Goal: Use online tool/utility: Utilize a website feature to perform a specific function

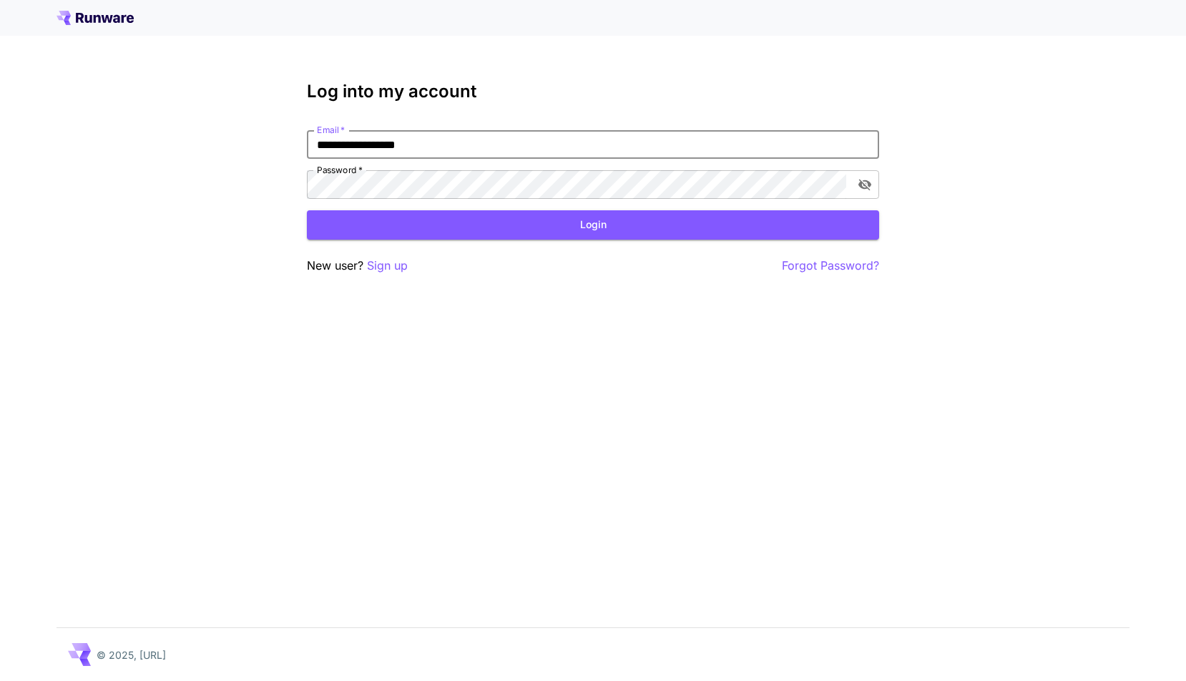
type input "**********"
click at [424, 225] on button "Login" at bounding box center [593, 224] width 572 height 29
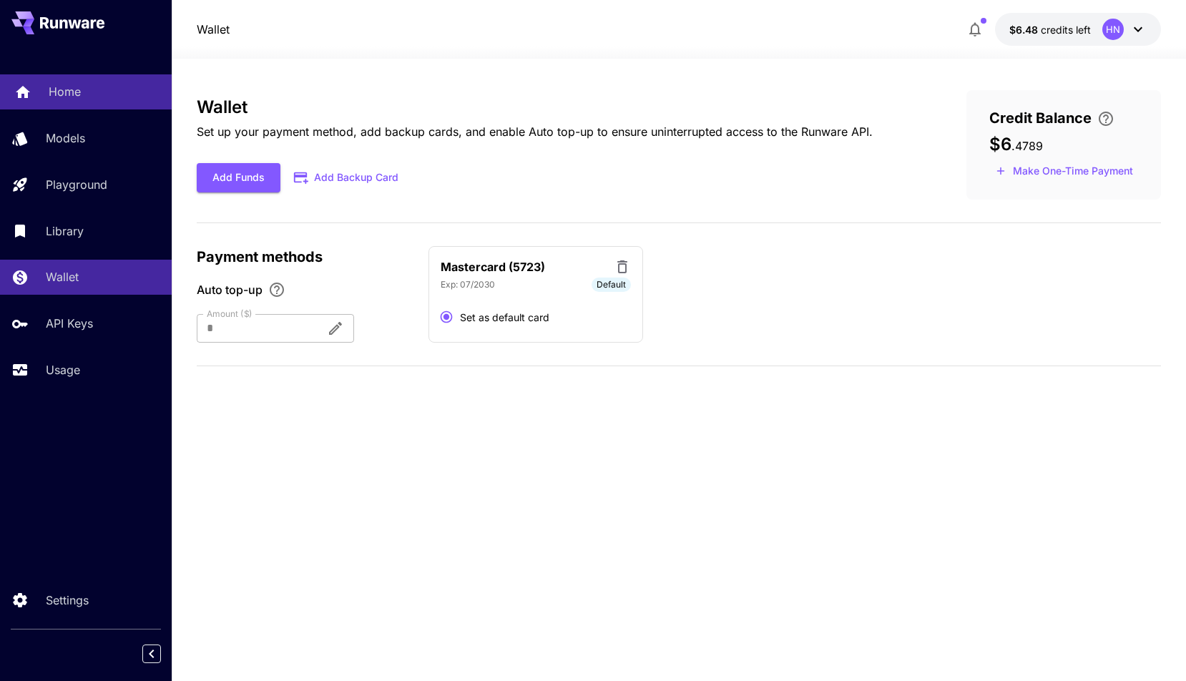
click at [93, 106] on link "Home" at bounding box center [86, 91] width 172 height 35
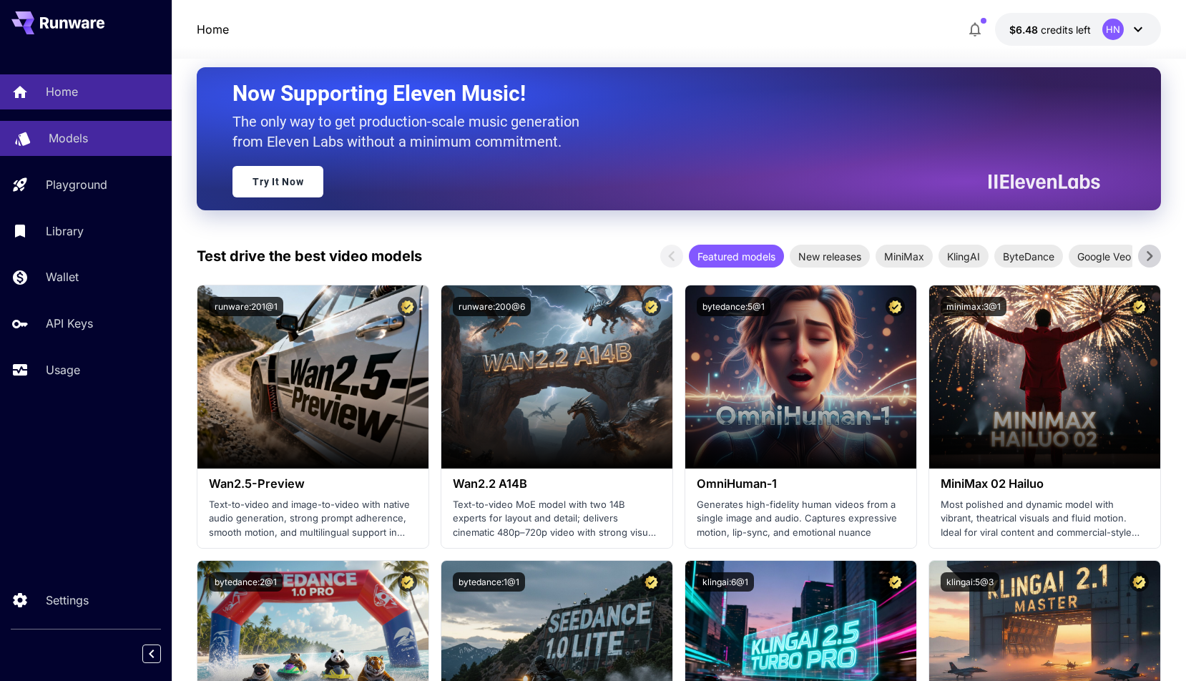
scroll to position [113, 0]
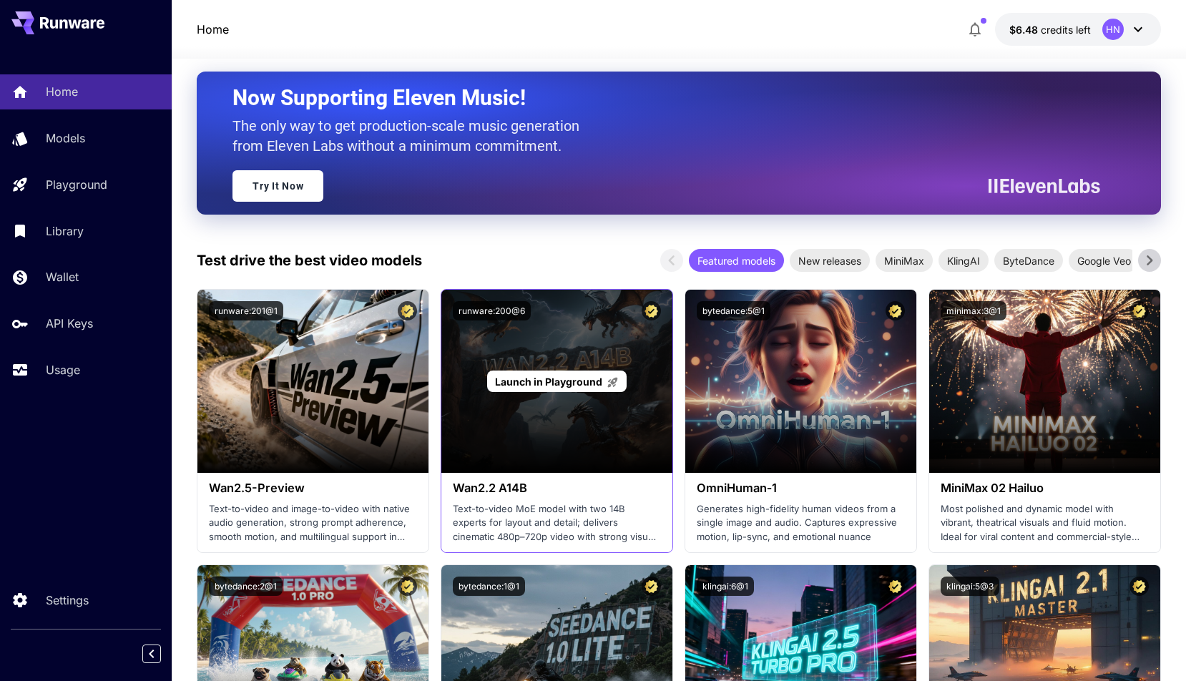
click at [561, 386] on span "Launch in Playground" at bounding box center [548, 382] width 107 height 12
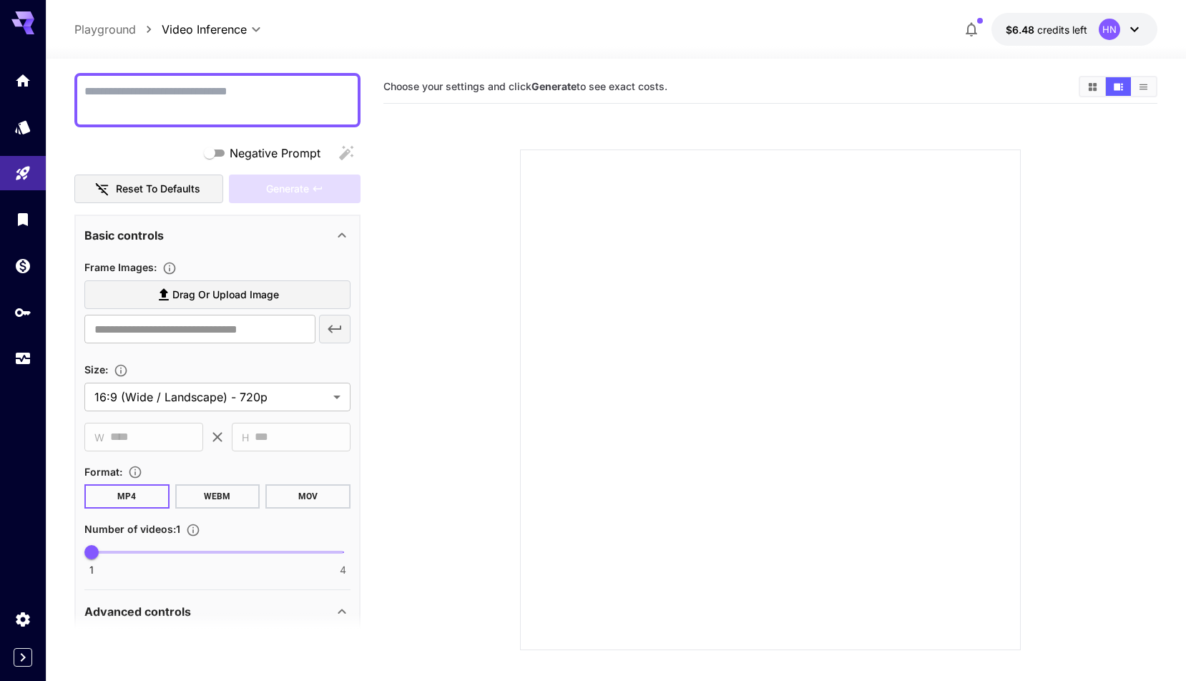
scroll to position [126, 0]
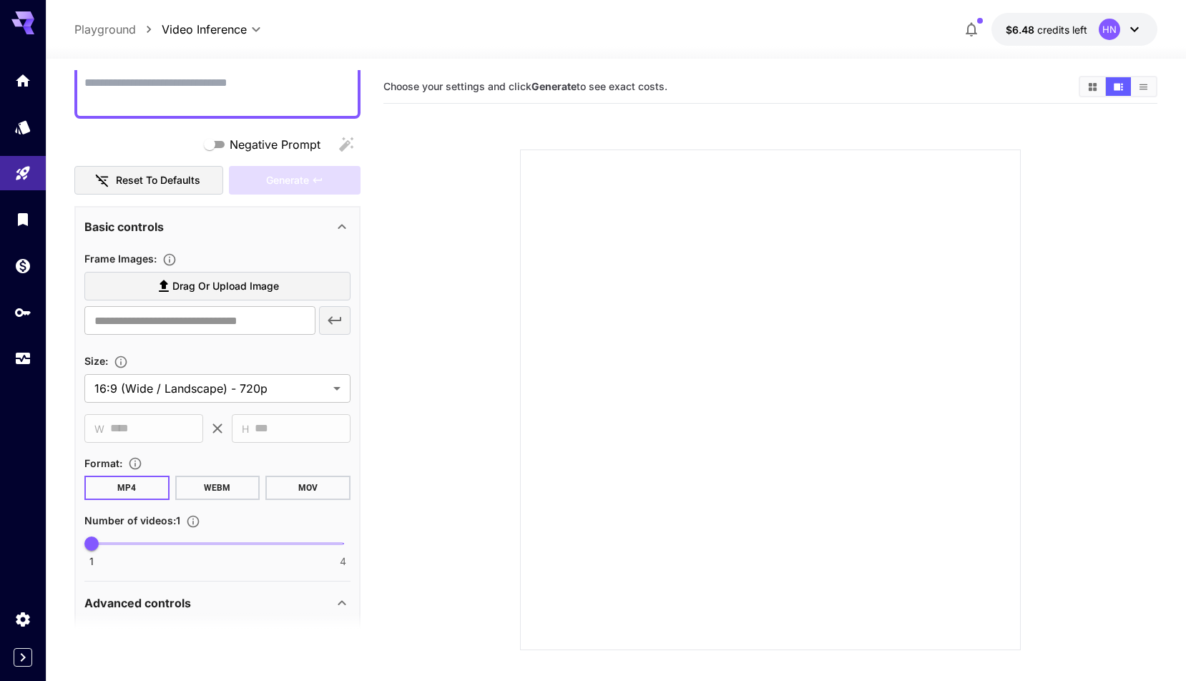
click at [293, 290] on label "Drag or upload image" at bounding box center [217, 286] width 266 height 29
click at [0, 0] on input "Drag or upload image" at bounding box center [0, 0] width 0 height 0
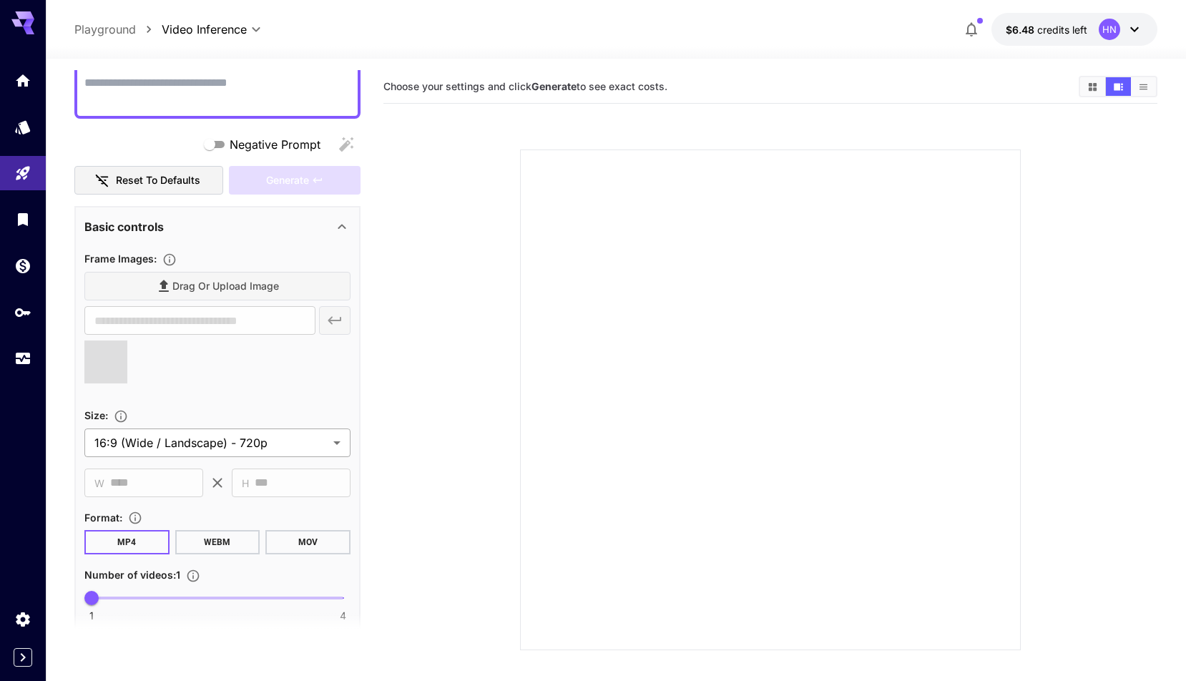
type input "**********"
click at [124, 381] on icon at bounding box center [125, 381] width 17 height 17
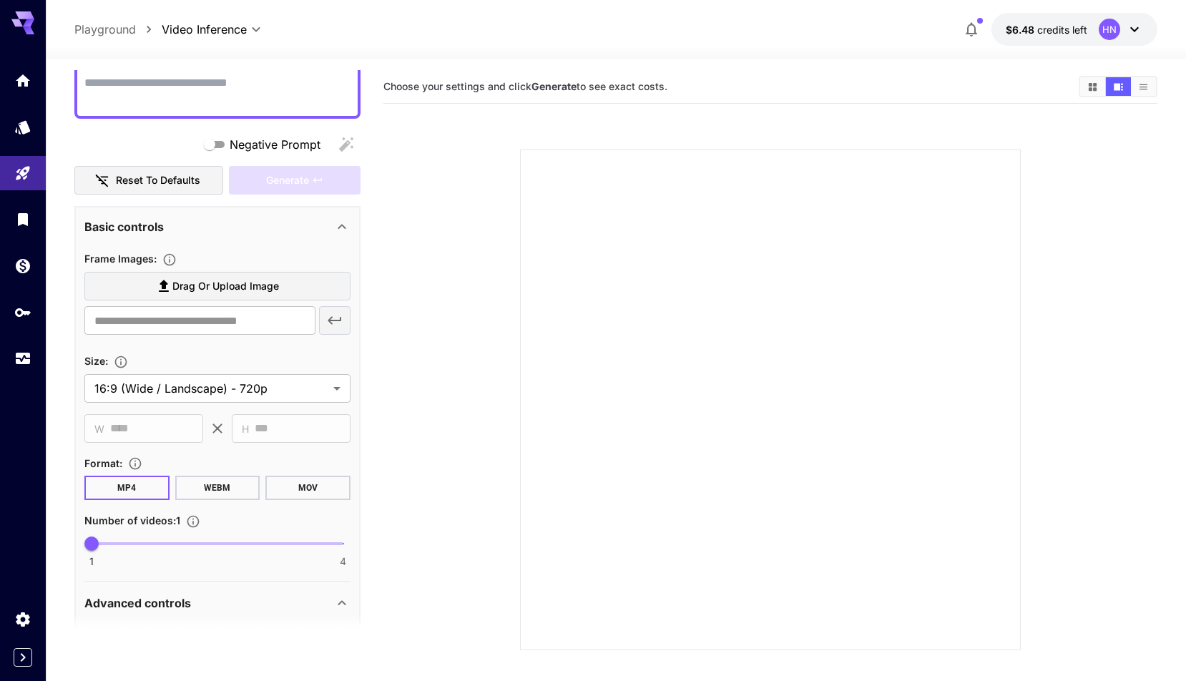
click at [976, 31] on icon "button" at bounding box center [971, 29] width 17 height 17
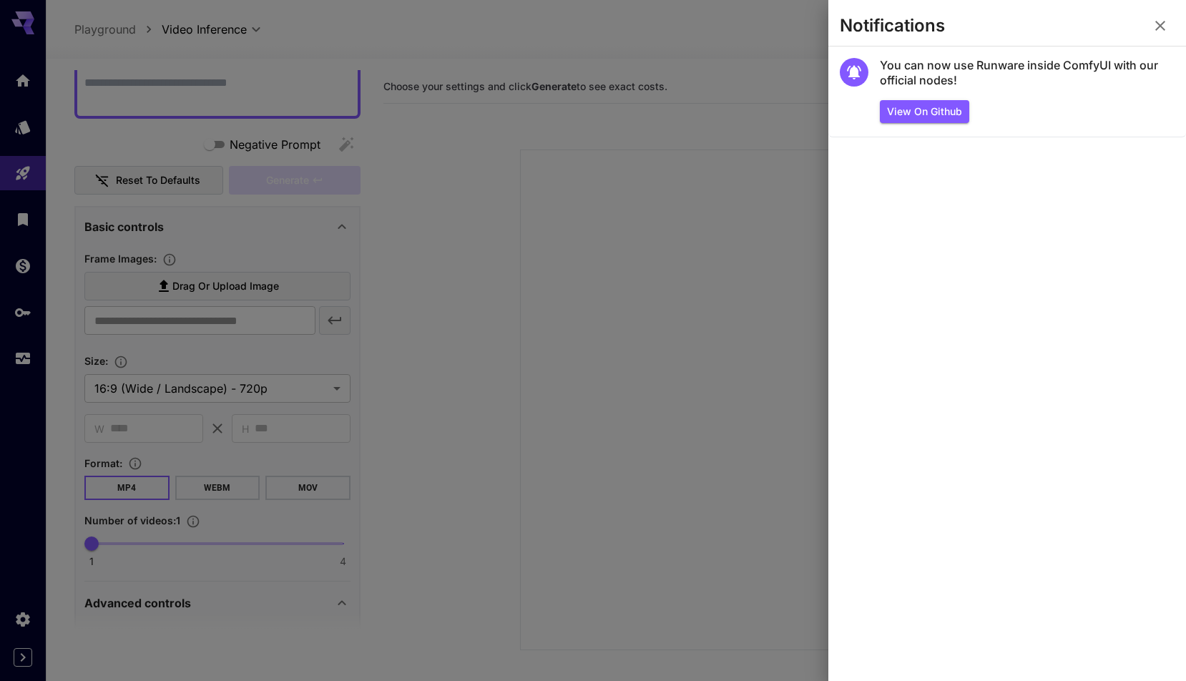
click at [1158, 26] on icon "button" at bounding box center [1160, 25] width 17 height 17
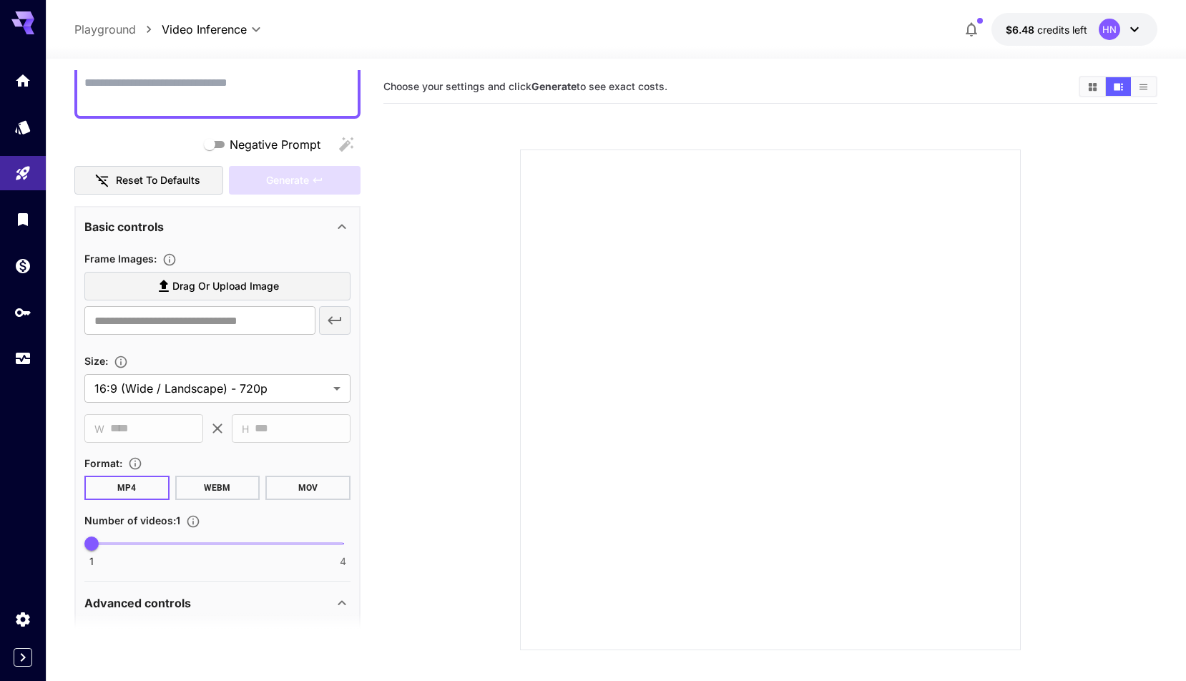
click at [975, 27] on icon "button" at bounding box center [971, 30] width 11 height 14
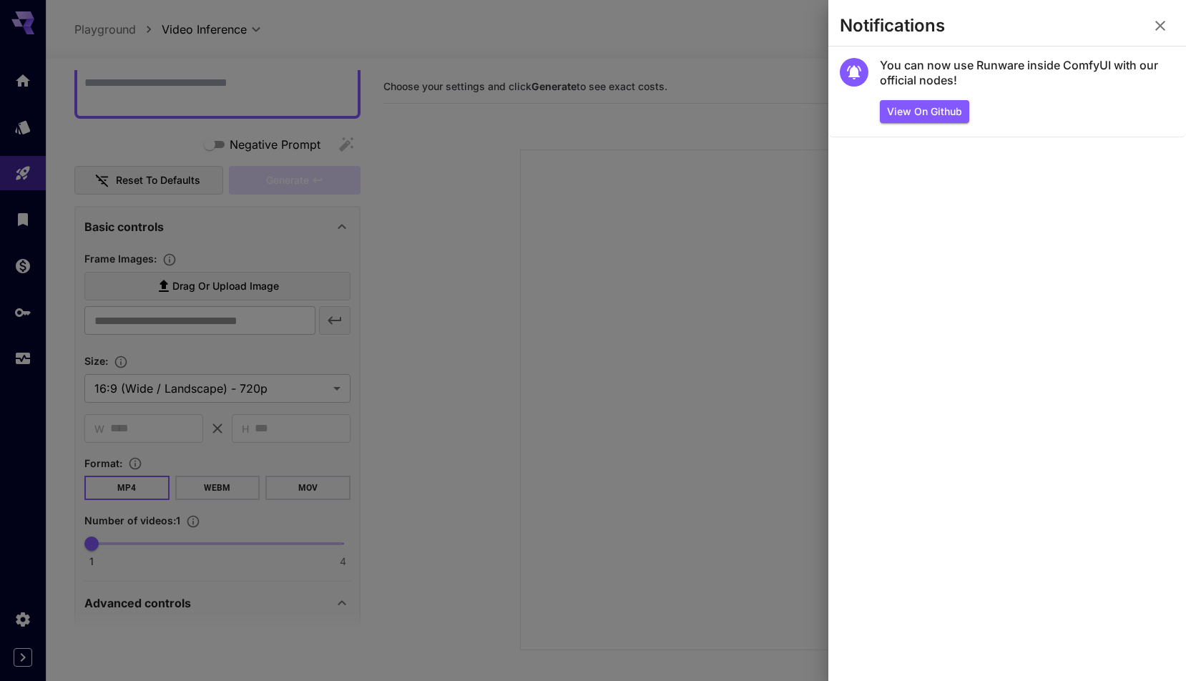
click at [1153, 30] on icon "button" at bounding box center [1160, 25] width 17 height 17
